Goal: Information Seeking & Learning: Learn about a topic

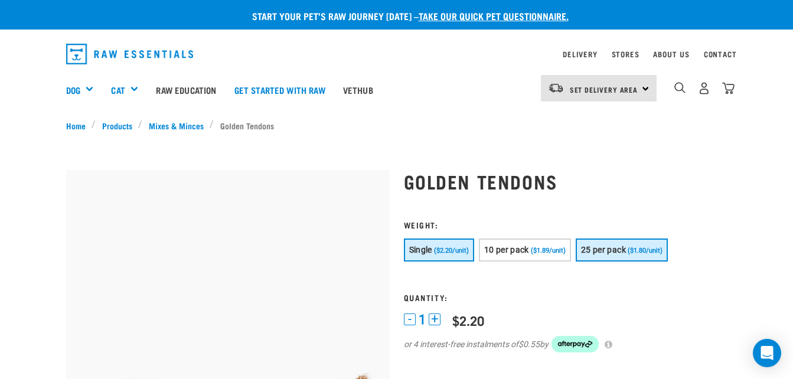
click at [614, 242] on button "25 per pack ($1.80/unit)" at bounding box center [622, 250] width 92 height 23
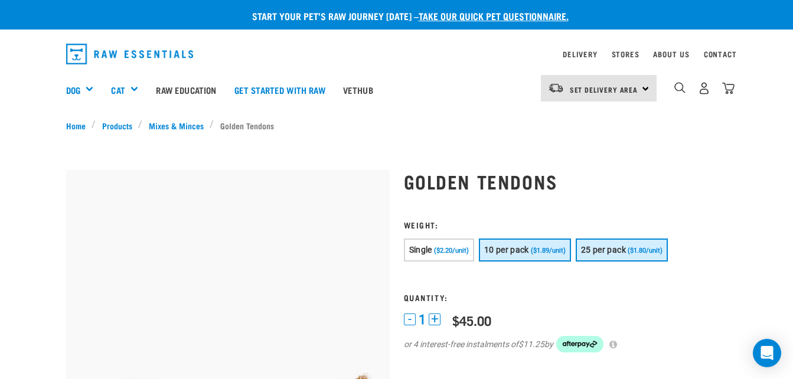
click at [549, 255] on button "10 per pack ($1.89/unit)" at bounding box center [525, 250] width 92 height 23
click at [621, 249] on span "25 per pack" at bounding box center [603, 249] width 45 height 9
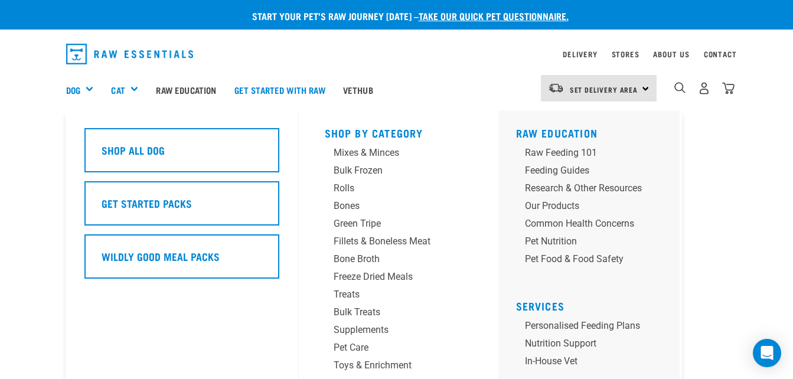
click at [86, 88] on div "Dog" at bounding box center [84, 89] width 37 height 47
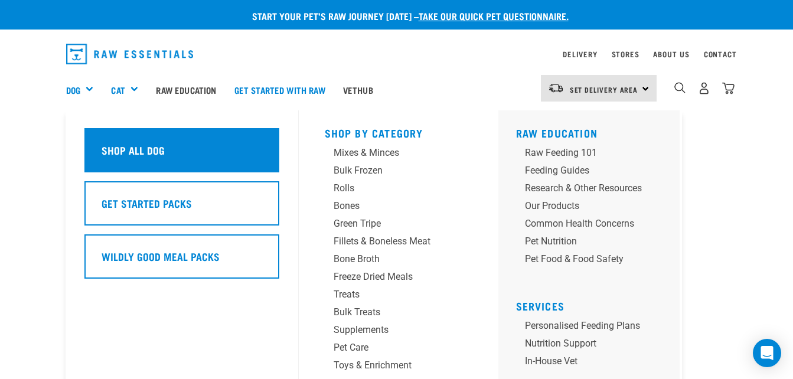
click at [106, 140] on div "Shop All Dog" at bounding box center [181, 150] width 195 height 44
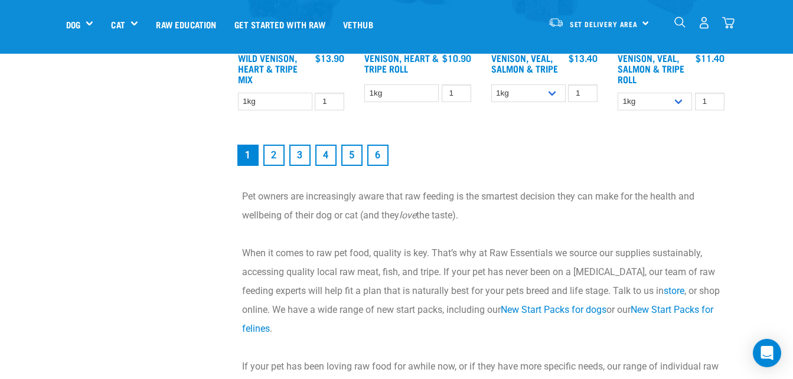
scroll to position [1670, 0]
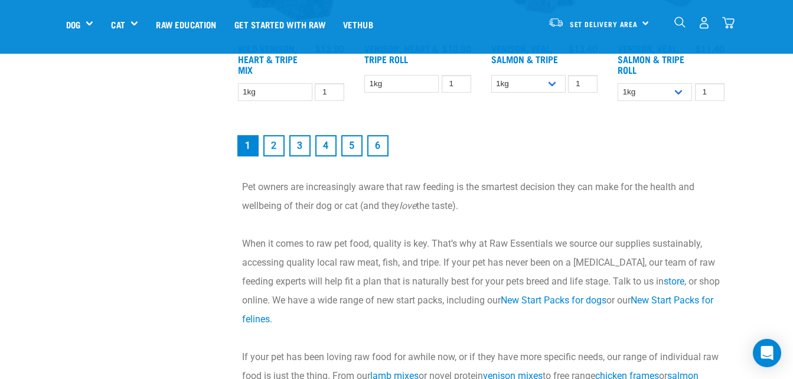
click at [272, 154] on link "2" at bounding box center [273, 145] width 21 height 21
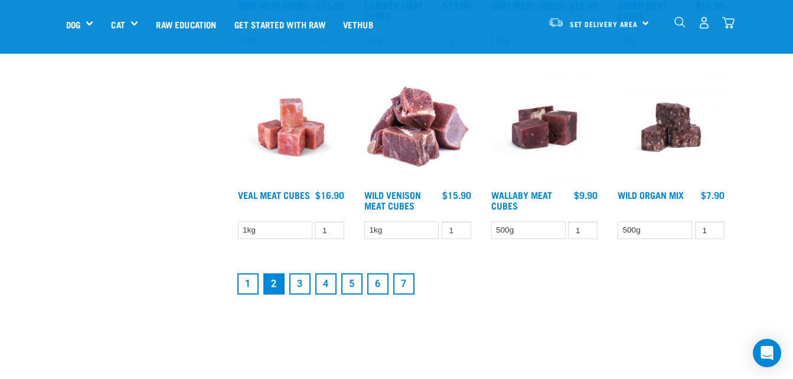
scroll to position [1501, 0]
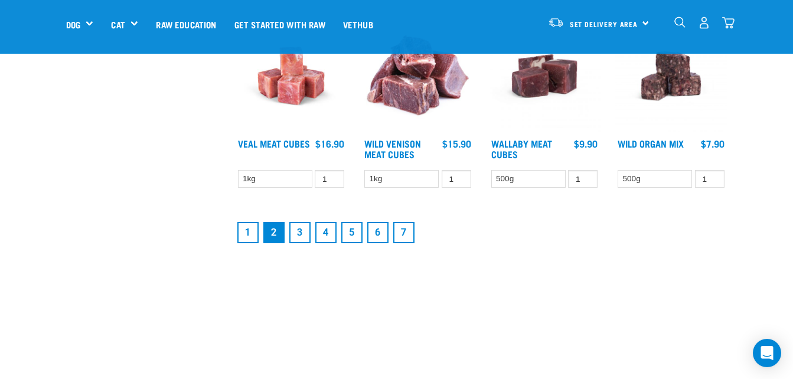
click at [300, 232] on link "3" at bounding box center [299, 232] width 21 height 21
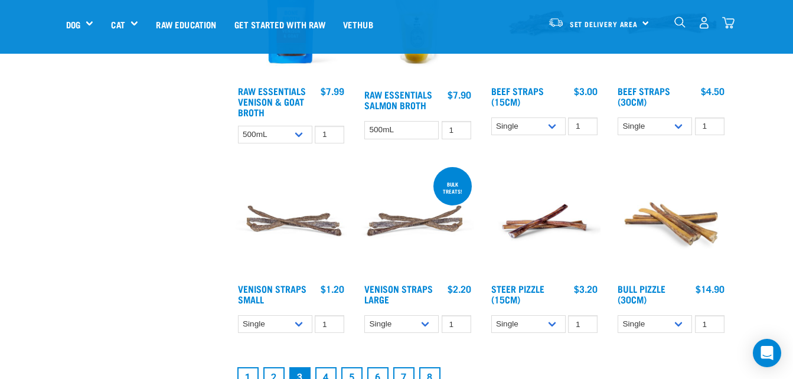
scroll to position [1452, 0]
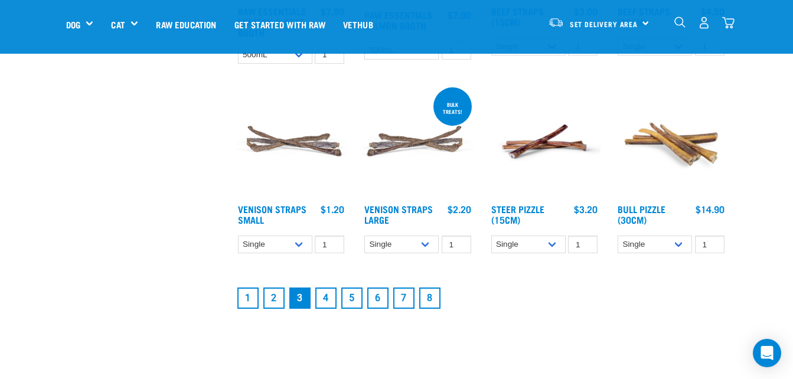
click at [321, 294] on link "4" at bounding box center [325, 298] width 21 height 21
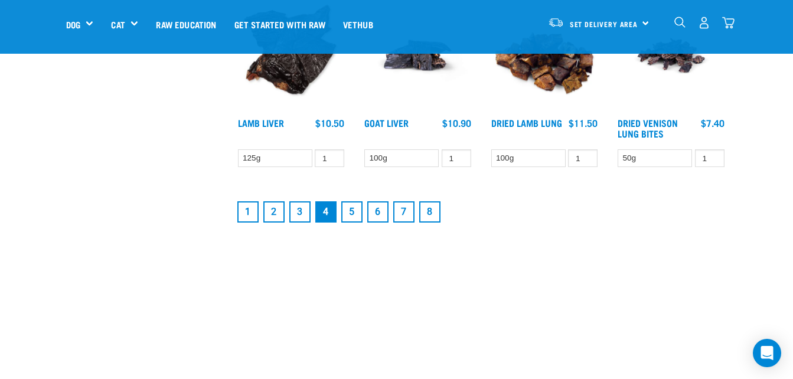
scroll to position [1534, 0]
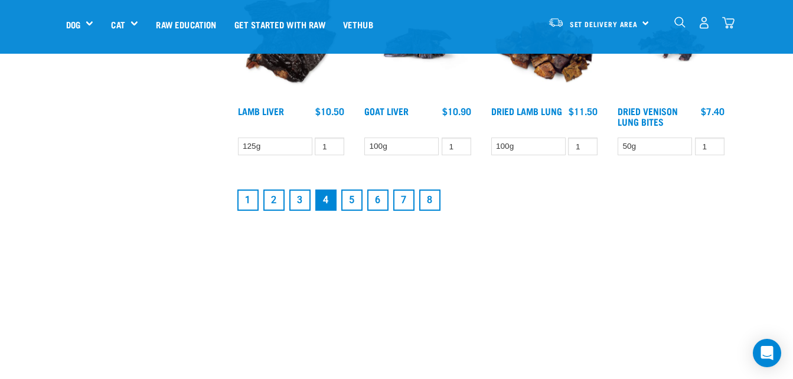
click at [350, 204] on link "5" at bounding box center [351, 200] width 21 height 21
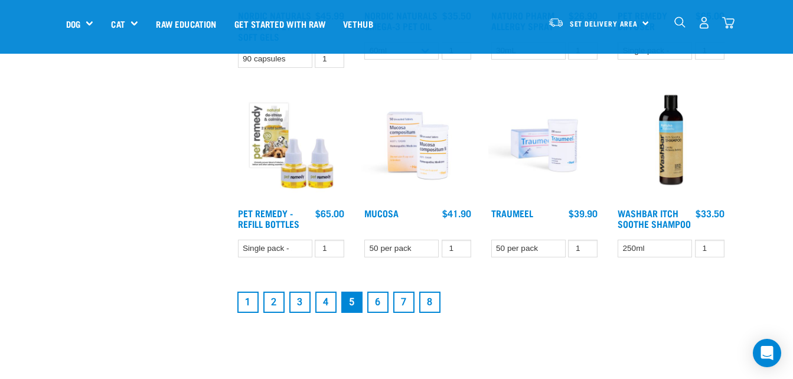
scroll to position [1511, 0]
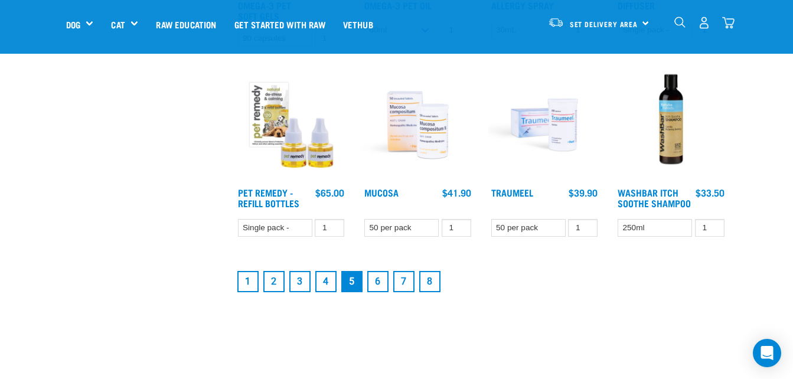
click at [382, 285] on link "6" at bounding box center [377, 281] width 21 height 21
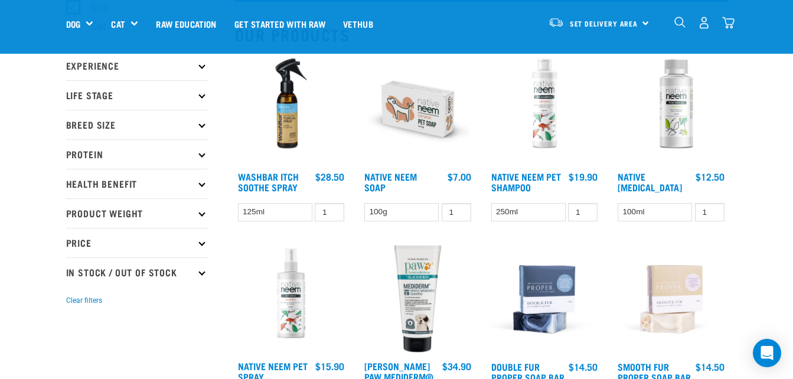
scroll to position [144, 0]
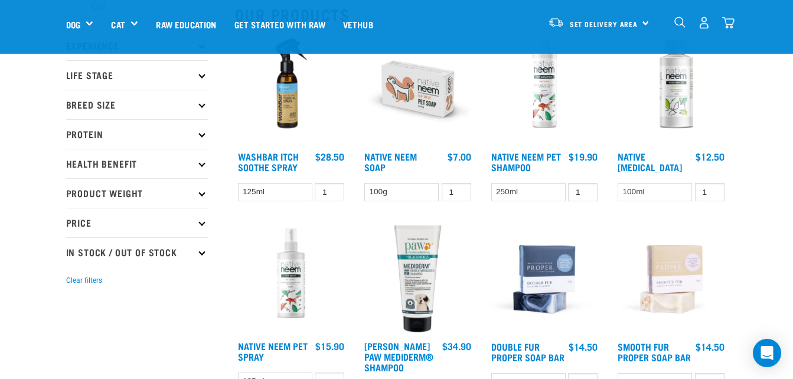
click at [196, 249] on p "In Stock / Out Of Stock" at bounding box center [137, 252] width 142 height 30
click at [74, 284] on label "In Stock" at bounding box center [101, 284] width 57 height 15
click at [74, 284] on input "In Stock" at bounding box center [70, 283] width 8 height 8
checkbox input "true"
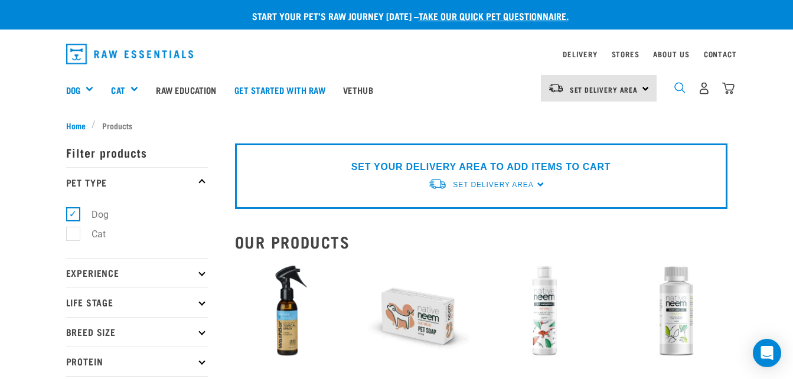
click at [679, 87] on img "dropdown navigation" at bounding box center [680, 87] width 11 height 11
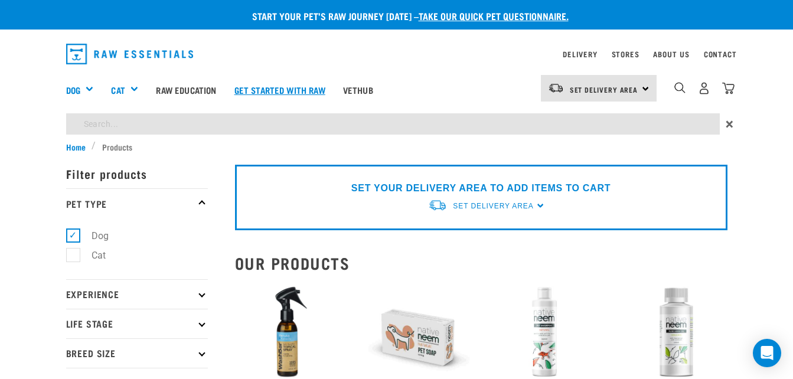
click at [272, 111] on link "Get started with Raw" at bounding box center [280, 89] width 109 height 47
click at [237, 125] on input "search" at bounding box center [393, 123] width 654 height 21
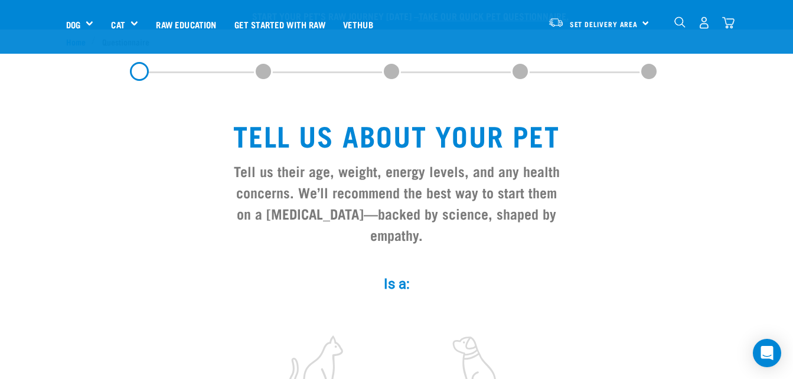
scroll to position [331, 0]
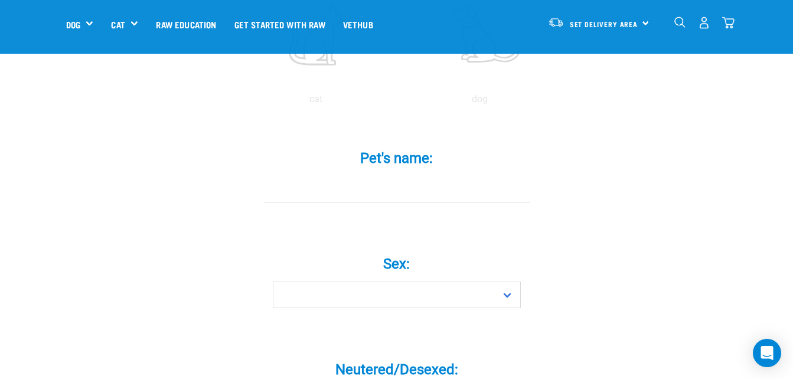
click at [675, 25] on img "dropdown navigation" at bounding box center [680, 22] width 11 height 11
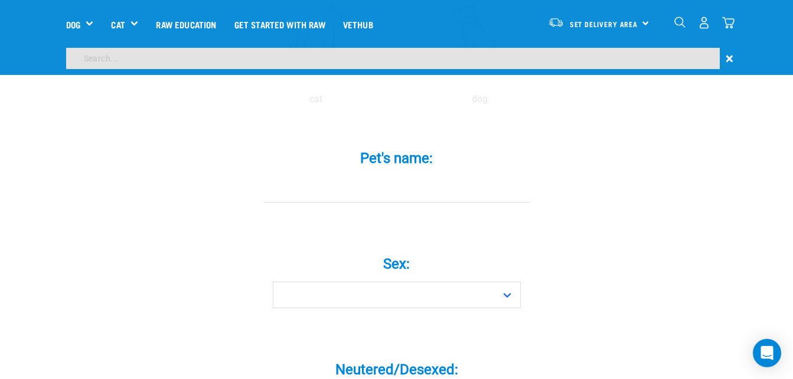
click at [682, 19] on img "dropdown navigation" at bounding box center [680, 22] width 11 height 11
